Goal: Task Accomplishment & Management: Manage account settings

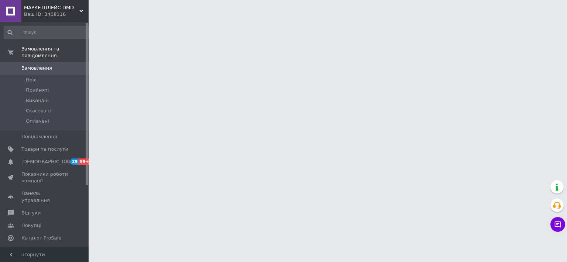
click at [41, 11] on div "Ваш ID: 3408116" at bounding box center [56, 14] width 65 height 7
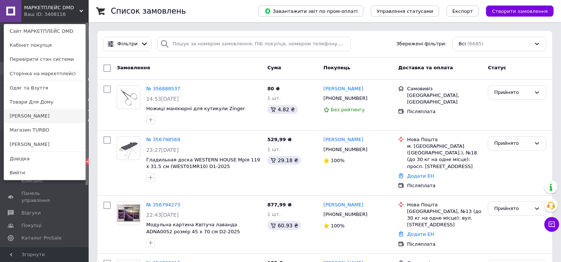
click at [23, 116] on link "[PERSON_NAME]" at bounding box center [44, 116] width 81 height 14
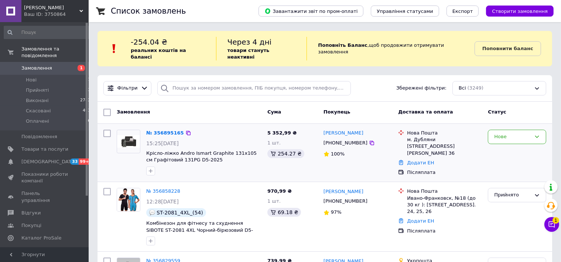
drag, startPoint x: 363, startPoint y: 127, endPoint x: 322, endPoint y: 128, distance: 41.0
click at [322, 128] on div "Анастасия Циунчик +380956002250 100%" at bounding box center [357, 153] width 75 height 52
click at [323, 130] on div at bounding box center [323, 130] width 0 height 0
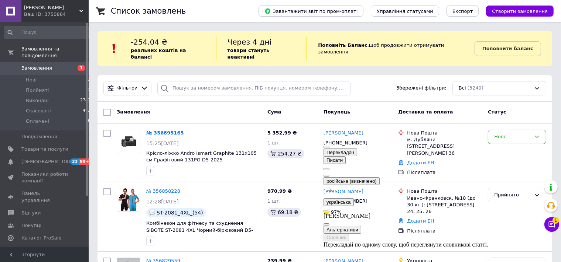
click at [326, 225] on span "button" at bounding box center [326, 225] width 0 height 0
click at [369, 140] on icon at bounding box center [372, 143] width 6 height 6
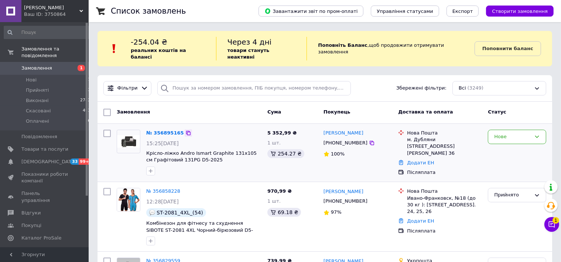
click at [185, 130] on icon at bounding box center [188, 133] width 6 height 6
copy div "Нова Пошта м. Дубляни (Львівська обл., Львівський р-н.), Великого Володимира ву…"
drag, startPoint x: 406, startPoint y: 123, endPoint x: 422, endPoint y: 155, distance: 35.7
click at [422, 155] on div "Нова Пошта м. Дубляни (Львівська обл., Львівський р-н.), Великого Володимира ву…" at bounding box center [444, 143] width 78 height 27
drag, startPoint x: 524, startPoint y: 129, endPoint x: 519, endPoint y: 134, distance: 6.5
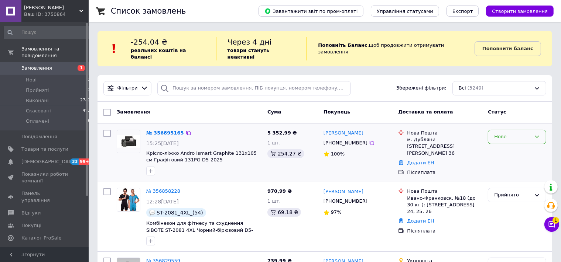
click at [523, 133] on div "Нове" at bounding box center [512, 137] width 37 height 8
click at [511, 146] on li "Прийнято" at bounding box center [517, 153] width 58 height 14
click at [466, 164] on div "Додати ЕН" at bounding box center [444, 163] width 78 height 10
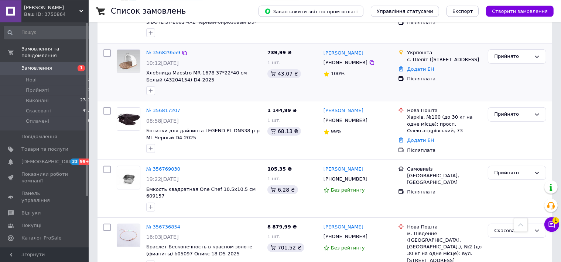
scroll to position [195, 0]
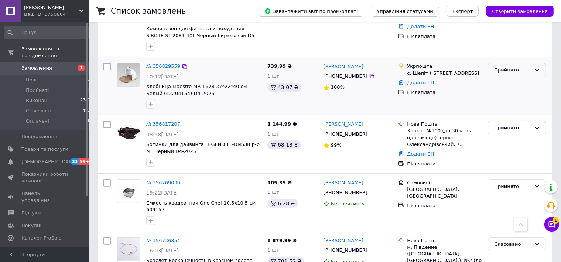
click at [537, 74] on div "Прийнято" at bounding box center [517, 70] width 58 height 14
click at [514, 99] on li "Скасовано" at bounding box center [517, 100] width 58 height 14
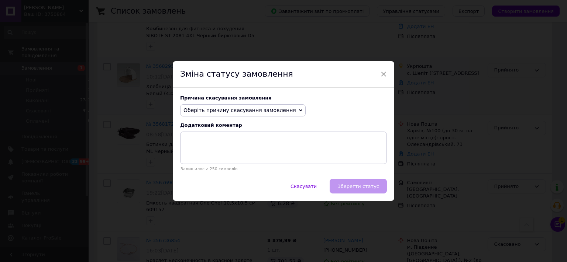
click at [264, 113] on span "Оберіть причину скасування замовлення" at bounding box center [239, 110] width 113 height 6
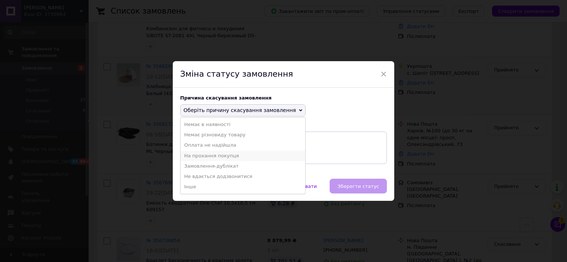
click at [211, 157] on li "На прохання покупця" at bounding box center [243, 156] width 125 height 10
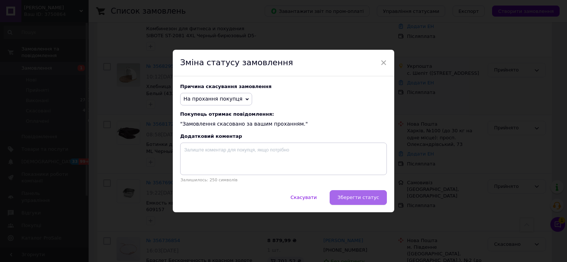
drag, startPoint x: 353, startPoint y: 199, endPoint x: 475, endPoint y: 188, distance: 122.3
click at [354, 199] on span "Зберегти статус" at bounding box center [358, 198] width 42 height 6
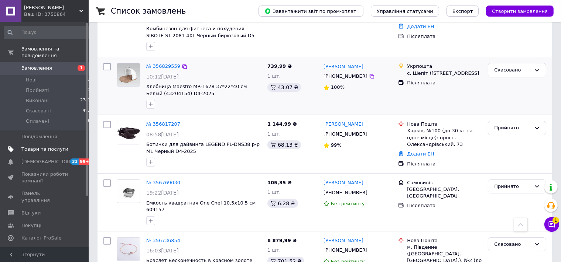
click at [29, 146] on span "Товари та послуги" at bounding box center [44, 149] width 47 height 7
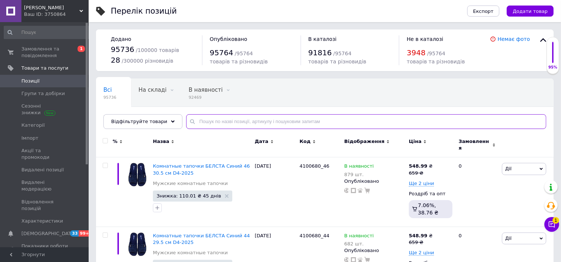
click at [202, 120] on input "text" at bounding box center [366, 121] width 360 height 15
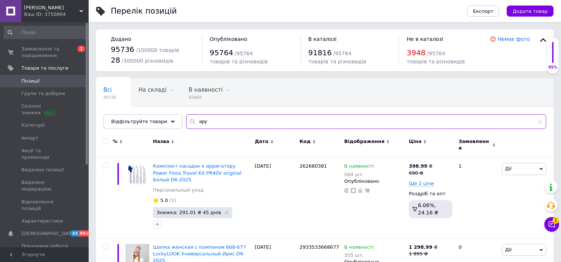
click at [193, 123] on input "иру" at bounding box center [366, 121] width 360 height 15
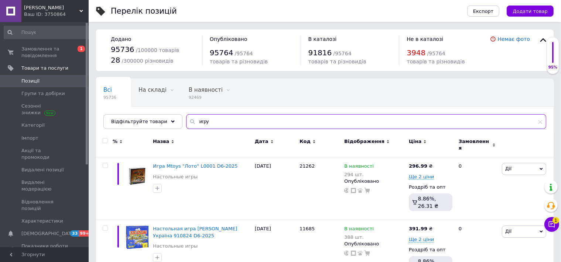
type input "игру"
click at [423, 140] on icon at bounding box center [424, 141] width 3 height 3
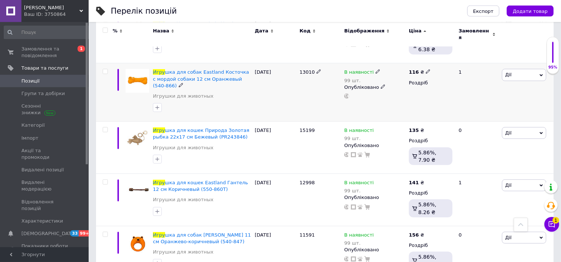
scroll to position [585, 0]
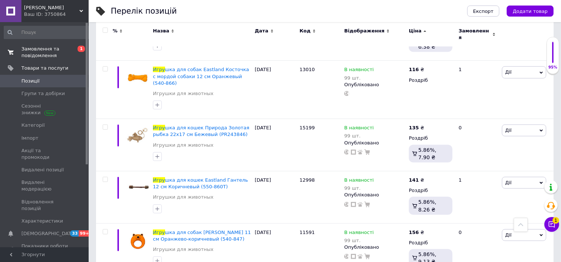
click at [30, 52] on span "Замовлення та повідомлення" at bounding box center [44, 52] width 47 height 13
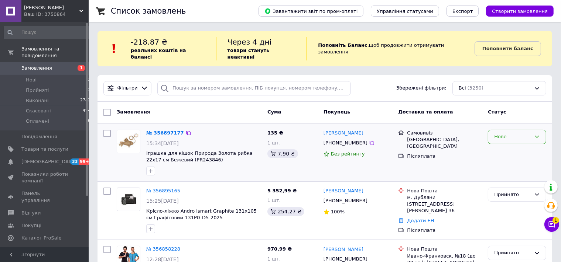
click at [521, 133] on div "Нове" at bounding box center [512, 137] width 37 height 8
click at [509, 146] on li "Прийнято" at bounding box center [517, 153] width 58 height 14
click at [473, 158] on div "Самовивіз Київ, Київ Післяплата" at bounding box center [440, 153] width 90 height 52
